Goal: Task Accomplishment & Management: Complete application form

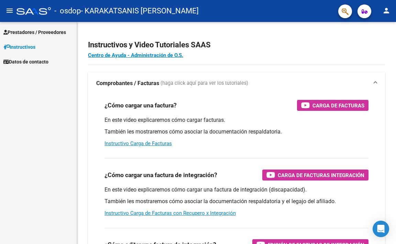
click at [45, 34] on span "Prestadores / Proveedores" at bounding box center [34, 33] width 63 height 8
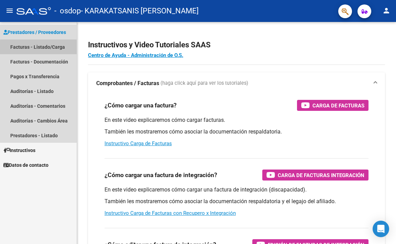
click at [40, 48] on link "Facturas - Listado/Carga" at bounding box center [38, 47] width 77 height 15
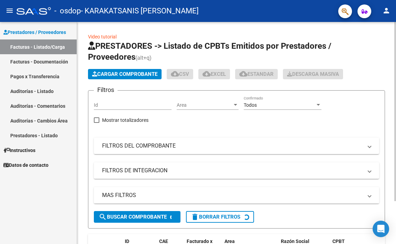
click at [122, 76] on span "Cargar Comprobante" at bounding box center [124, 74] width 65 height 6
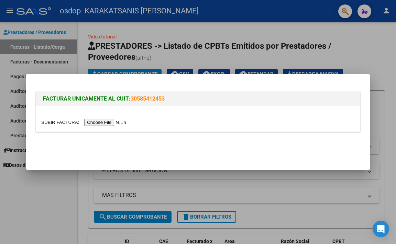
click at [112, 122] on input "file" at bounding box center [84, 122] width 87 height 7
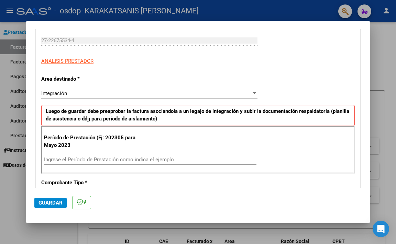
scroll to position [137, 0]
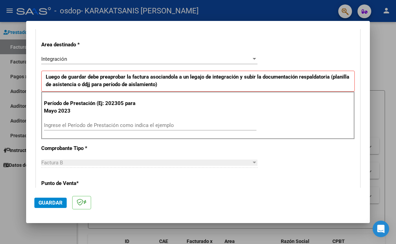
click at [92, 125] on input "Ingrese el Período de Prestación como indica el ejemplo" at bounding box center [150, 125] width 212 height 6
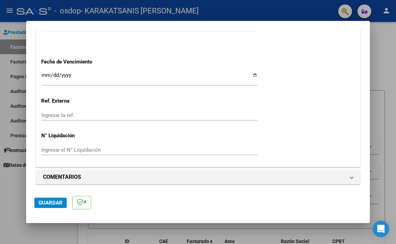
scroll to position [454, 0]
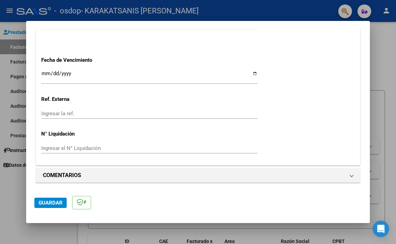
type input "202507"
click at [64, 75] on input "Ingresar la fecha" at bounding box center [149, 76] width 216 height 11
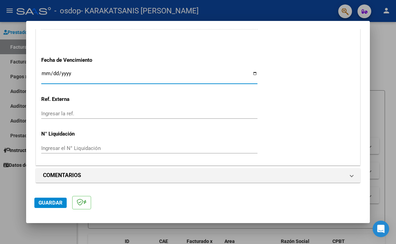
click at [43, 75] on input "Ingresar la fecha" at bounding box center [149, 76] width 216 height 11
click at [54, 75] on input "Ingresar la fecha" at bounding box center [149, 76] width 216 height 11
type input "[DATE]"
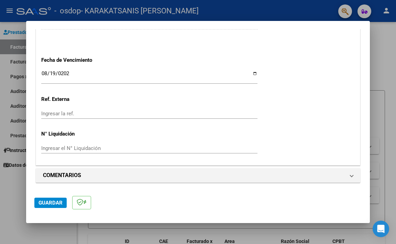
click at [84, 102] on p "Ref. Externa" at bounding box center [88, 100] width 94 height 8
click at [56, 206] on span "Guardar" at bounding box center [50, 203] width 24 height 6
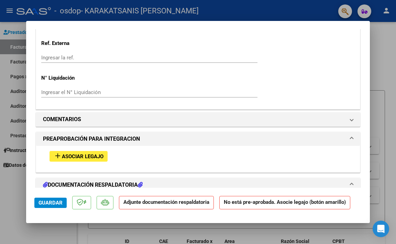
scroll to position [584, 0]
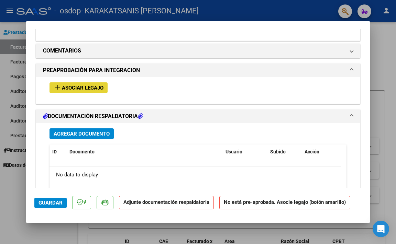
click at [71, 90] on span "Asociar Legajo" at bounding box center [83, 88] width 42 height 6
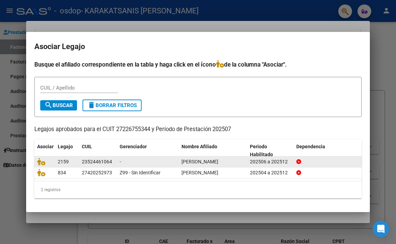
click at [97, 164] on div "23524461064" at bounding box center [97, 162] width 30 height 8
click at [44, 164] on icon at bounding box center [41, 162] width 8 height 8
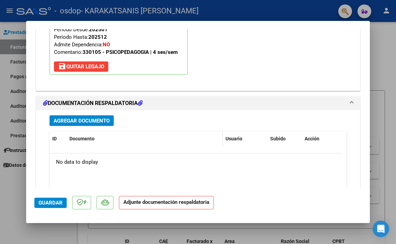
scroll to position [705, 0]
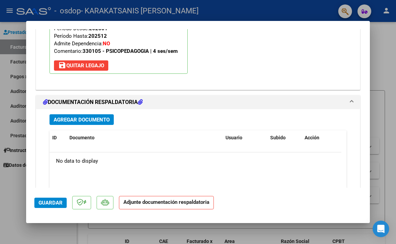
click at [70, 118] on span "Agregar Documento" at bounding box center [82, 120] width 56 height 6
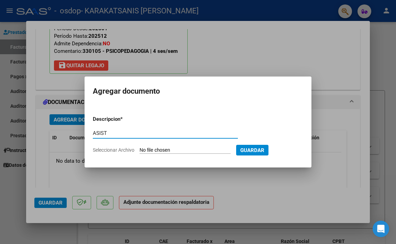
type input "ASIST"
click at [157, 149] on input "Seleccionar Archivo" at bounding box center [184, 150] width 91 height 7
type input "C:\fakepath\ASIST [PERSON_NAME].pdf"
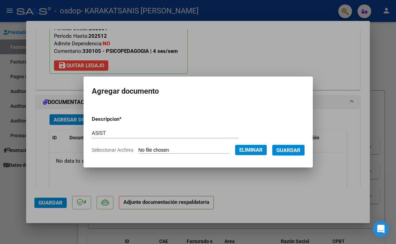
click at [300, 152] on span "Guardar" at bounding box center [288, 150] width 24 height 6
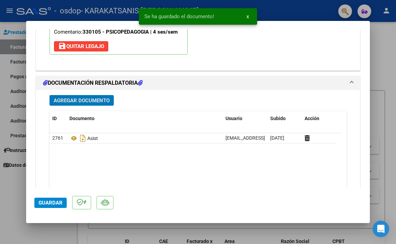
scroll to position [739, 0]
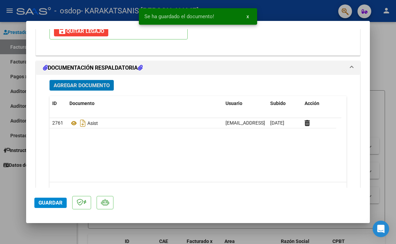
click at [49, 202] on span "Guardar" at bounding box center [50, 203] width 24 height 6
click at [246, 15] on span "x" at bounding box center [247, 16] width 2 height 6
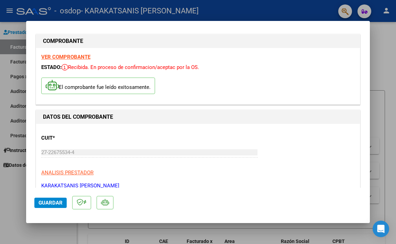
scroll to position [0, 0]
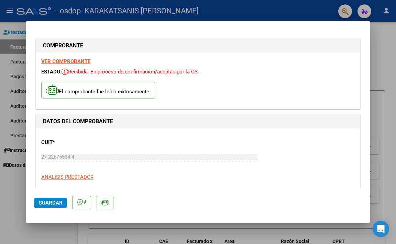
click at [386, 57] on div at bounding box center [198, 122] width 396 height 244
type input "$ 0,00"
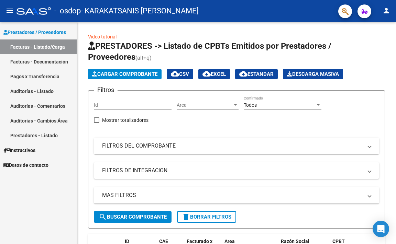
click at [51, 48] on link "Facturas - Listado/Carga" at bounding box center [38, 47] width 77 height 15
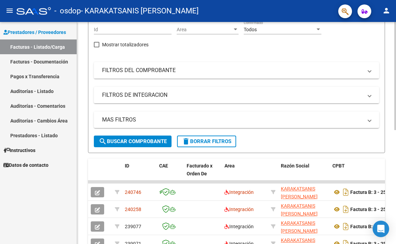
scroll to position [103, 0]
